Goal: Task Accomplishment & Management: Manage account settings

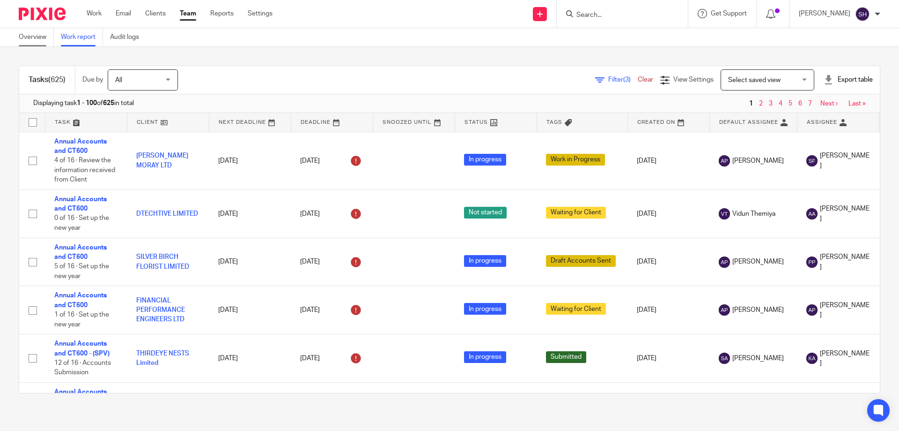
click at [42, 38] on link "Overview" at bounding box center [36, 37] width 35 height 18
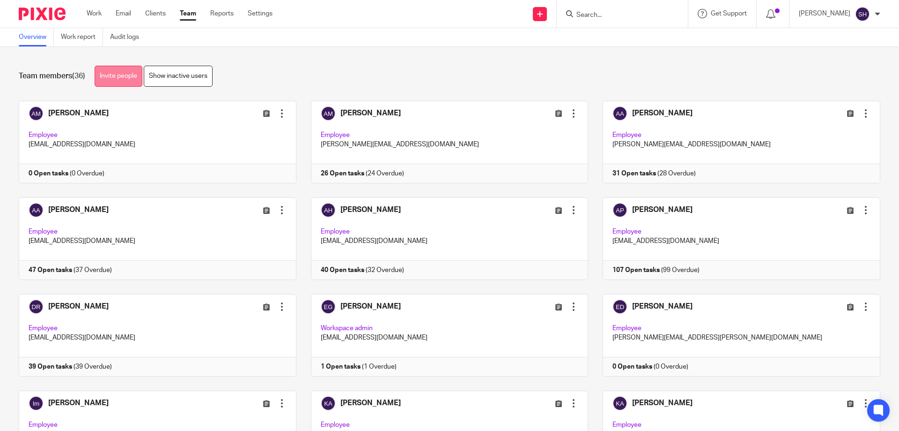
click at [125, 76] on link "Invite people" at bounding box center [119, 76] width 48 height 21
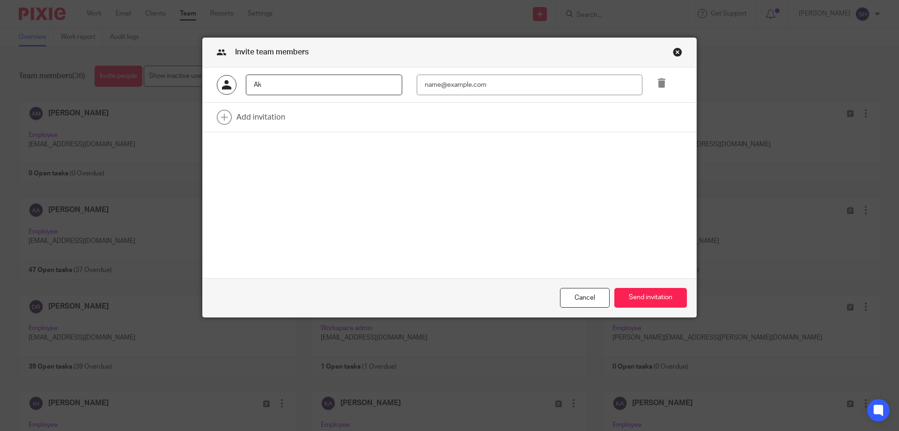
type input "Akna Wijesinghe"
click at [436, 85] on input "email" at bounding box center [529, 84] width 225 height 21
type input "akna.wijesinghe@wis-accountancy.co.uk"
click at [667, 293] on button "Send invitation" at bounding box center [651, 298] width 73 height 20
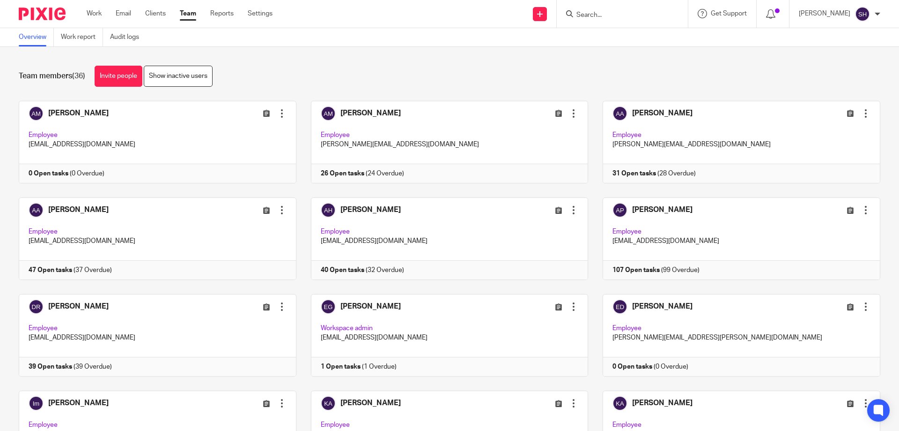
click at [318, 58] on div "Team members (36) Invite people Show inactive users Invite team members Add inv…" at bounding box center [449, 239] width 899 height 384
click at [175, 74] on link "Show inactive users" at bounding box center [178, 76] width 69 height 21
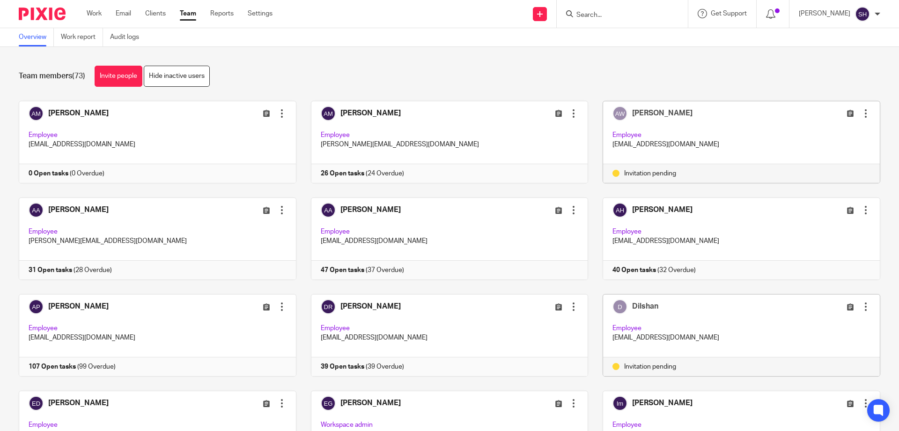
click at [673, 128] on div "Akna Wijesinghe Edit user Resend invitation Deactivate user Remove user Employe…" at bounding box center [741, 132] width 277 height 63
click at [861, 110] on div at bounding box center [865, 113] width 9 height 9
click at [830, 147] on span "Resend invitation" at bounding box center [830, 150] width 51 height 7
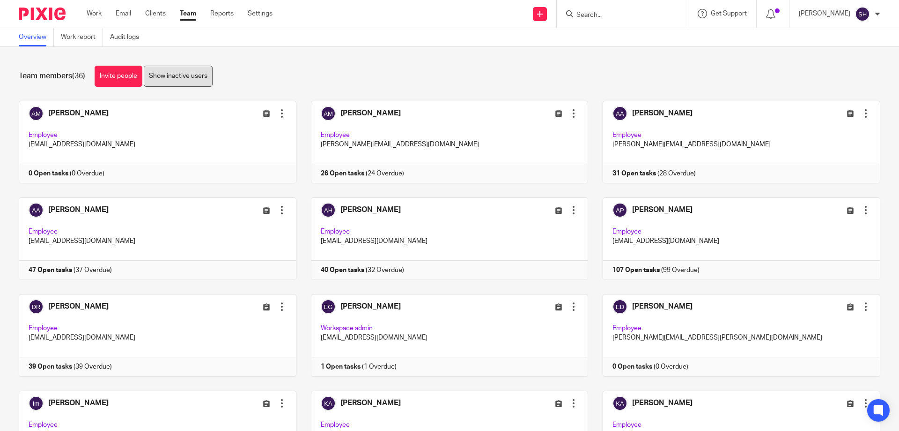
click at [167, 68] on link "Show inactive users" at bounding box center [178, 76] width 69 height 21
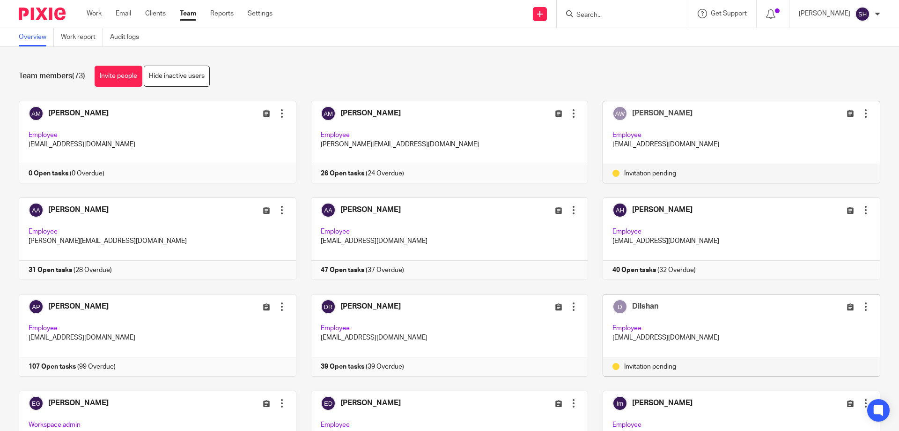
click at [861, 308] on div at bounding box center [865, 306] width 9 height 9
click at [832, 342] on span "Resend invitation" at bounding box center [830, 343] width 51 height 7
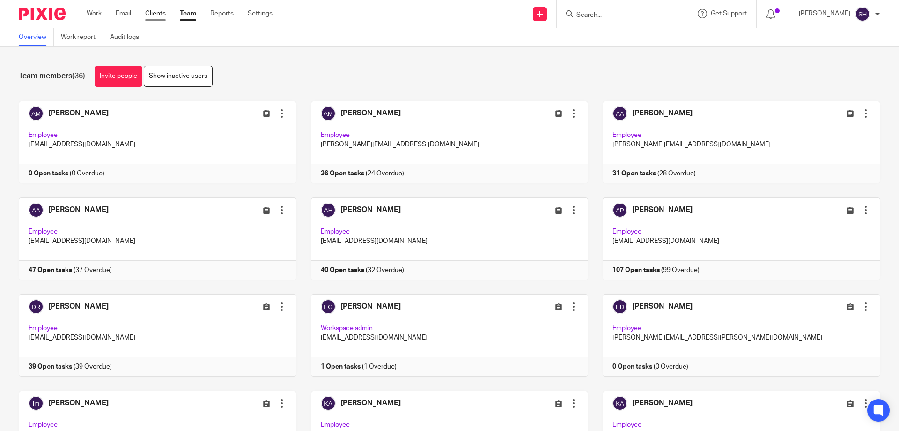
click at [148, 15] on link "Clients" at bounding box center [155, 13] width 21 height 9
